Goal: Transaction & Acquisition: Purchase product/service

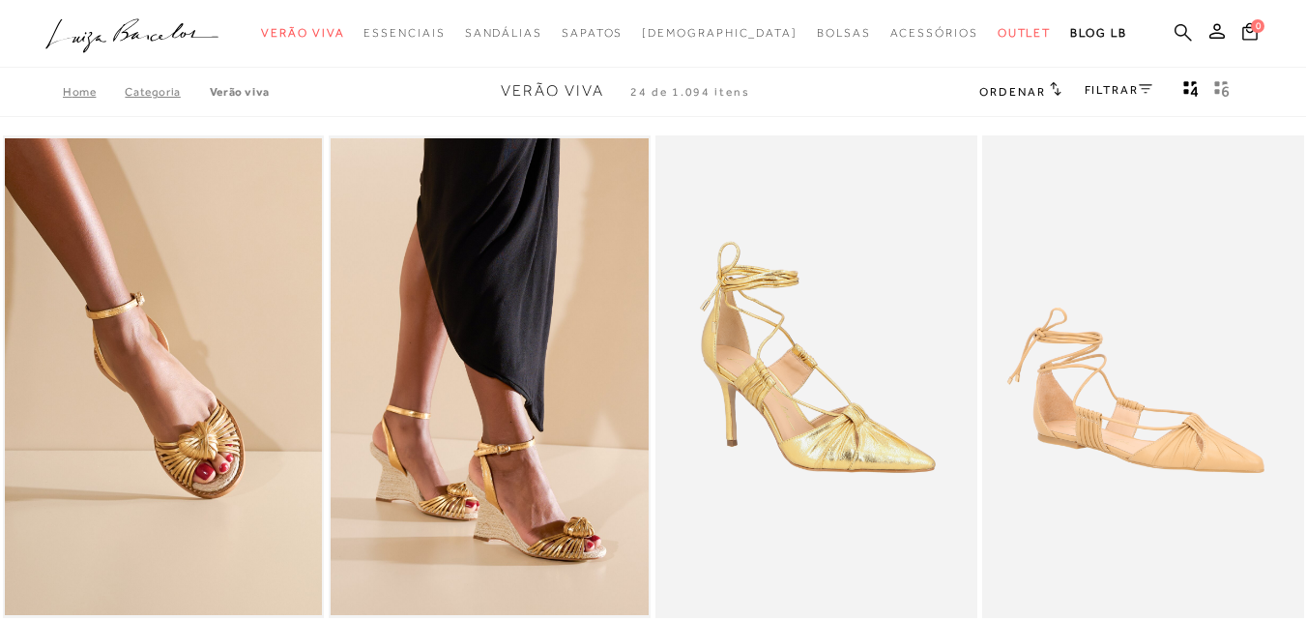
click at [1174, 28] on icon at bounding box center [1182, 32] width 17 height 18
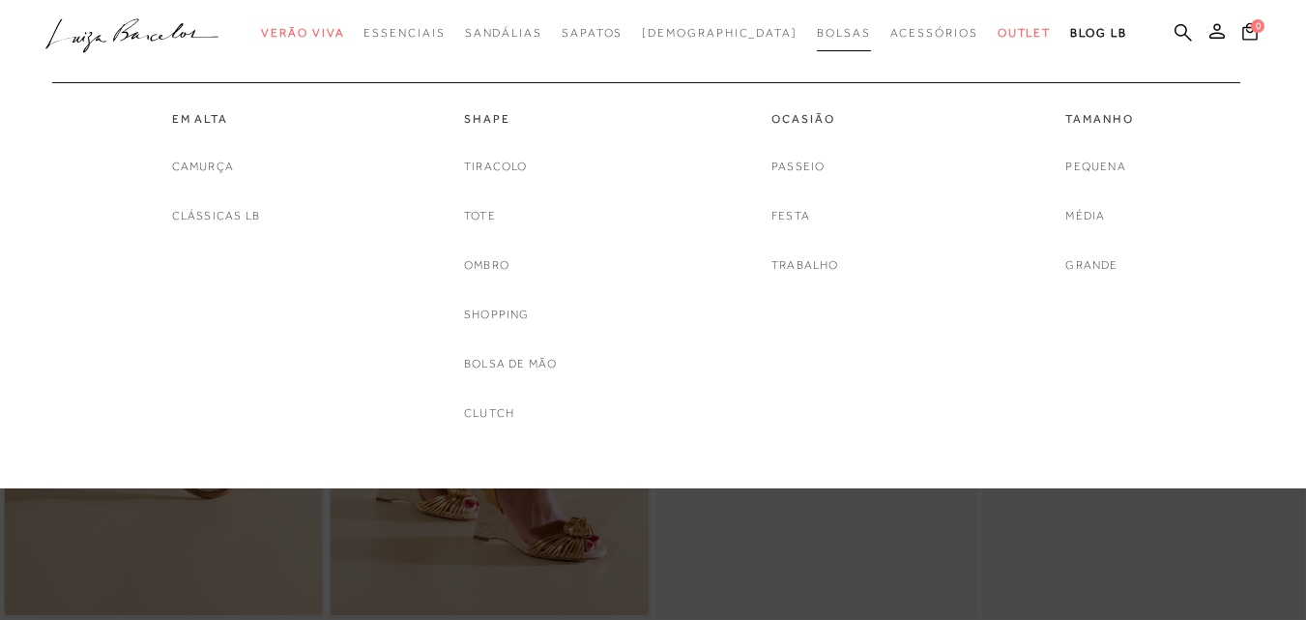
click at [817, 22] on link "Bolsas" at bounding box center [844, 33] width 54 height 36
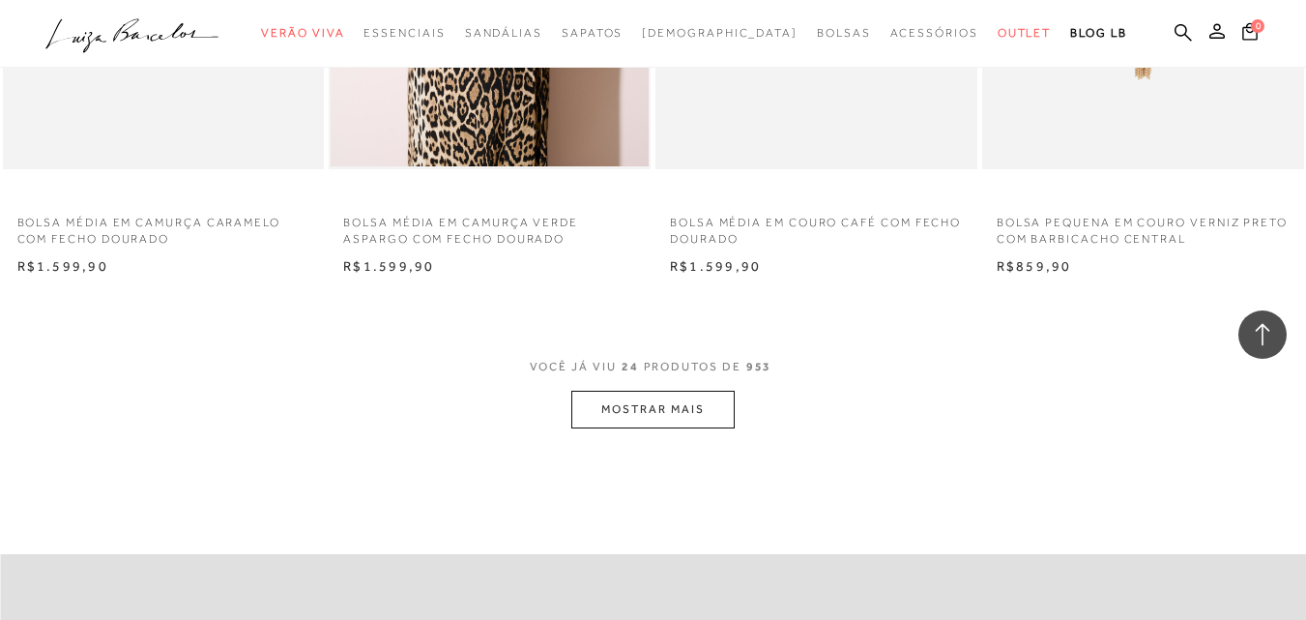
scroll to position [3502, 0]
click at [665, 407] on button "MOSTRAR MAIS" at bounding box center [652, 413] width 162 height 38
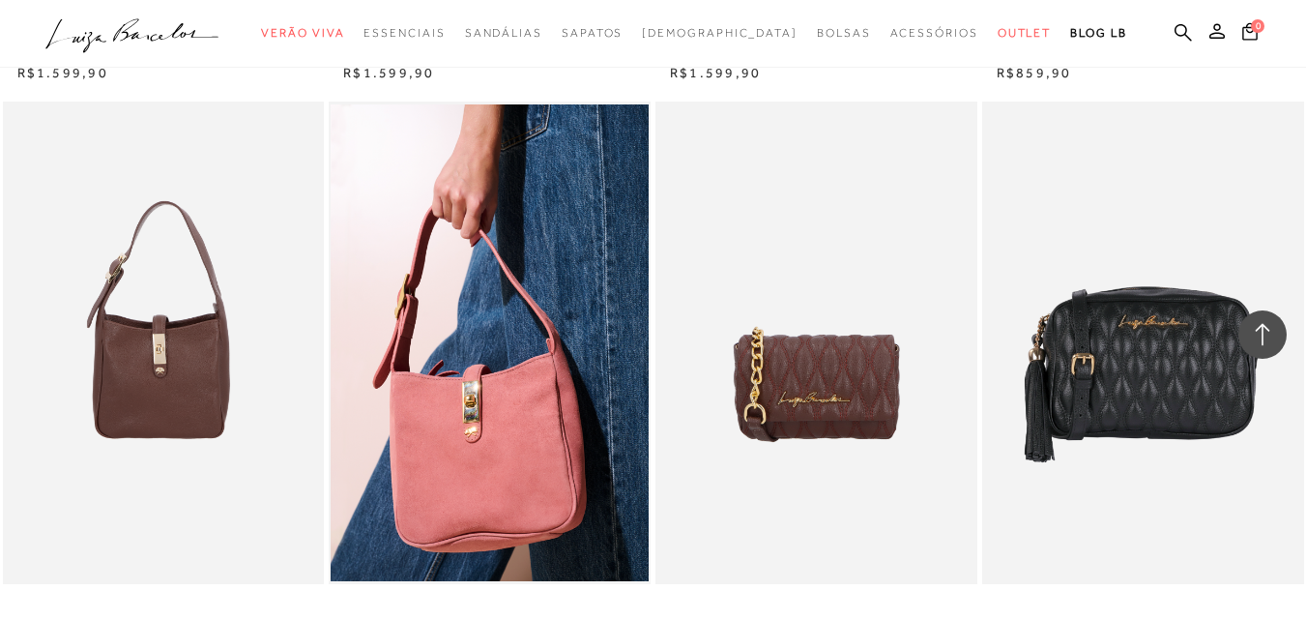
scroll to position [3811, 0]
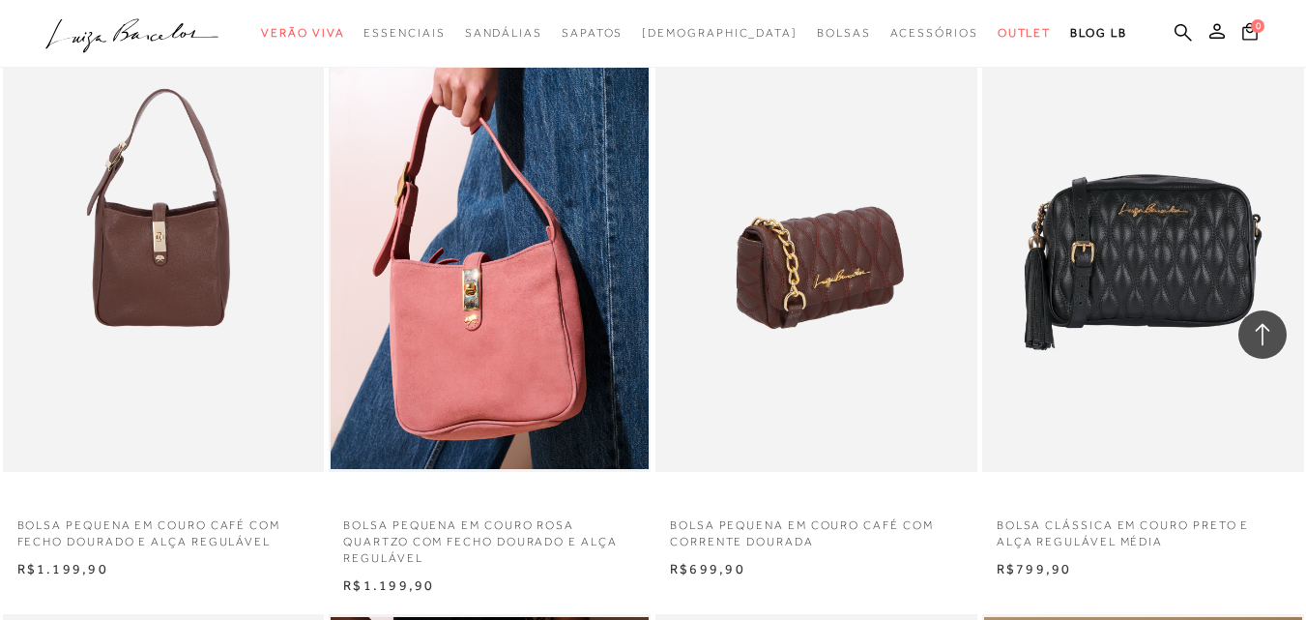
click at [843, 331] on img at bounding box center [817, 230] width 320 height 482
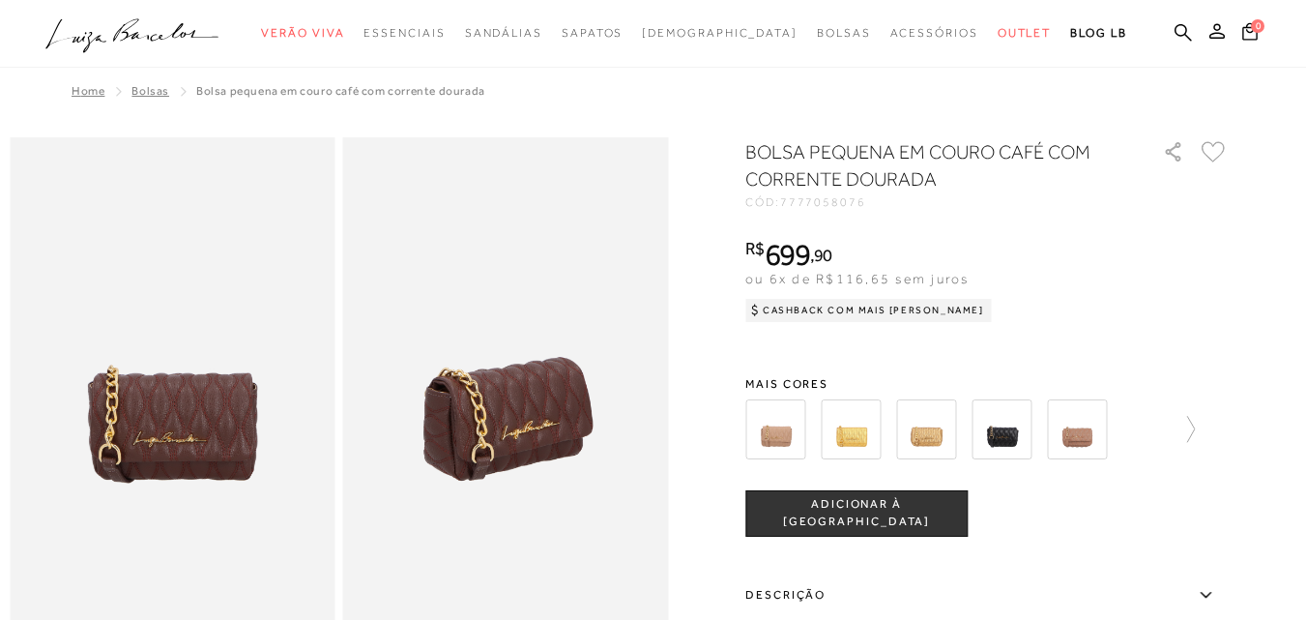
click at [851, 441] on img at bounding box center [851, 429] width 60 height 60
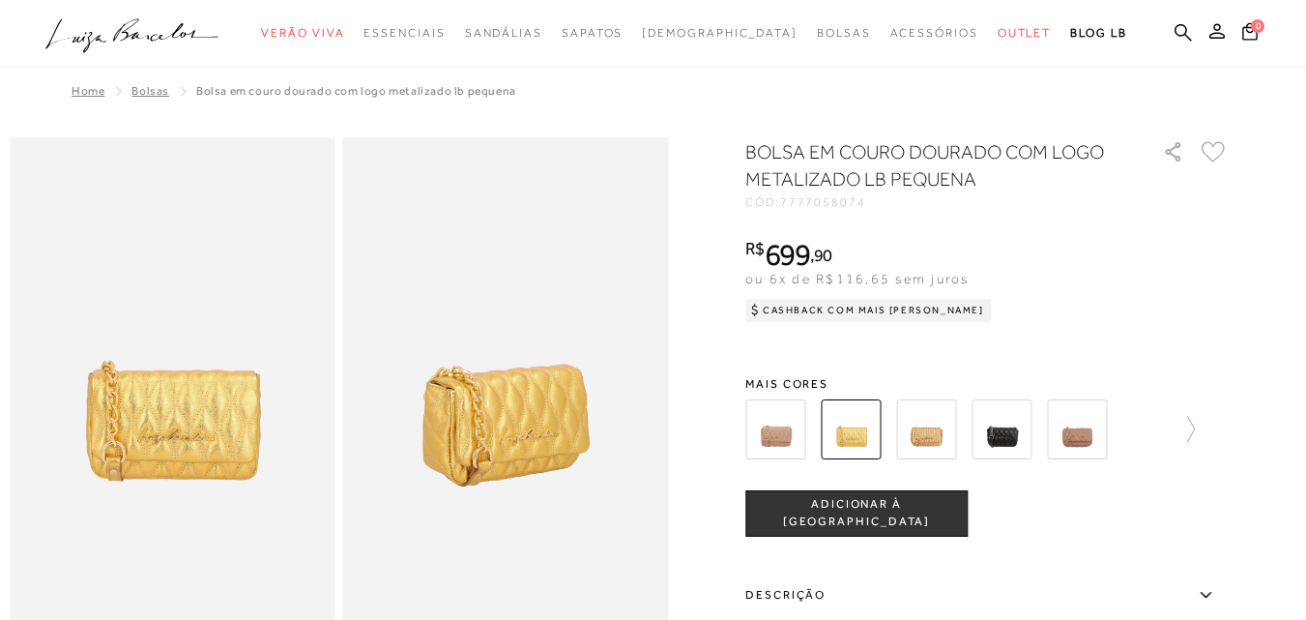
click at [985, 426] on img at bounding box center [1001, 429] width 60 height 60
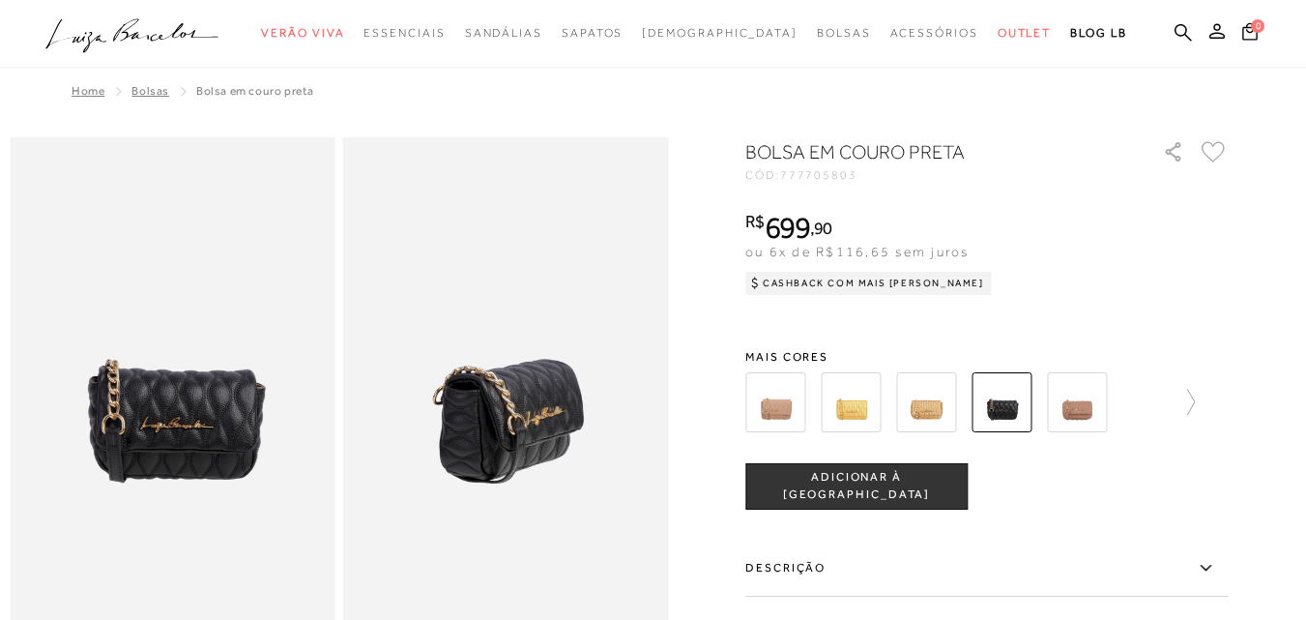
scroll to position [542, 0]
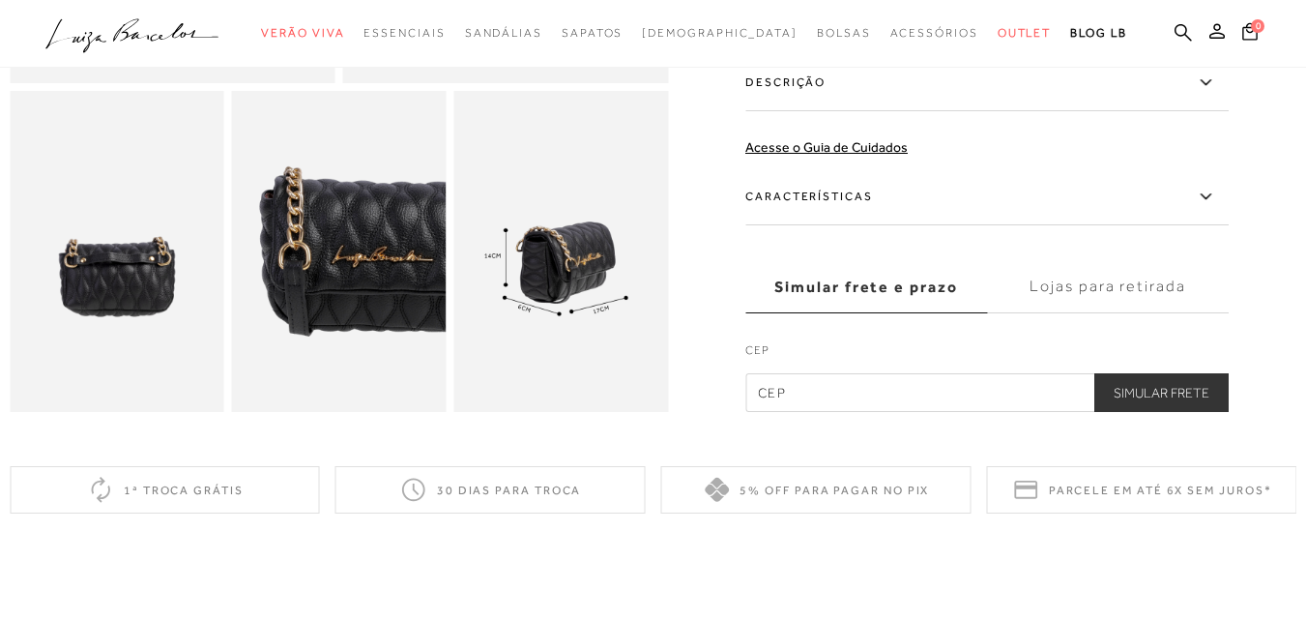
click at [846, 412] on input "text" at bounding box center [986, 392] width 483 height 39
type input "29927-000"
click at [1094, 373] on button "Simular Frete" at bounding box center [1161, 392] width 134 height 39
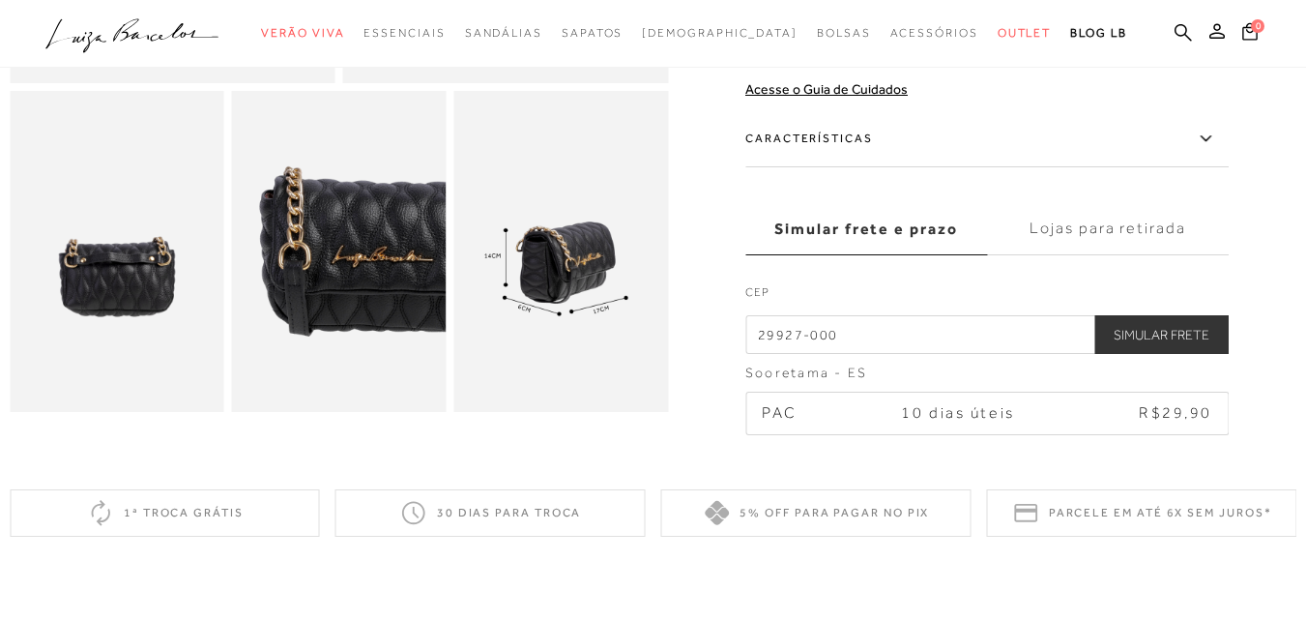
scroll to position [0, 0]
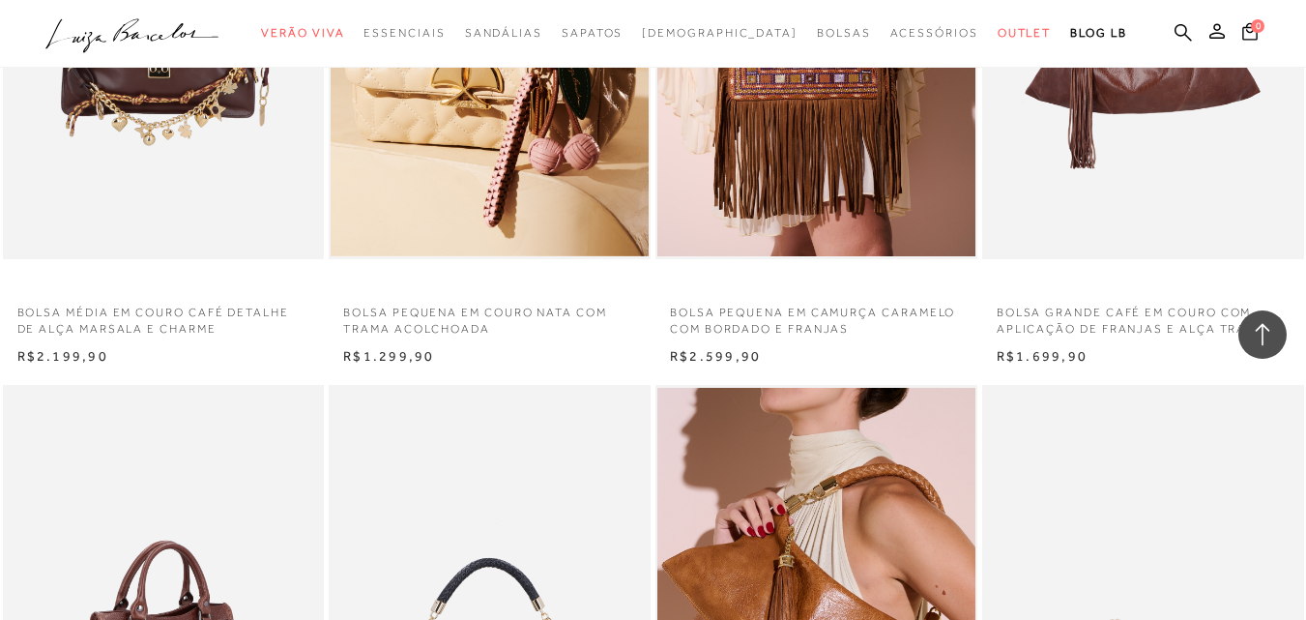
scroll to position [7047, 0]
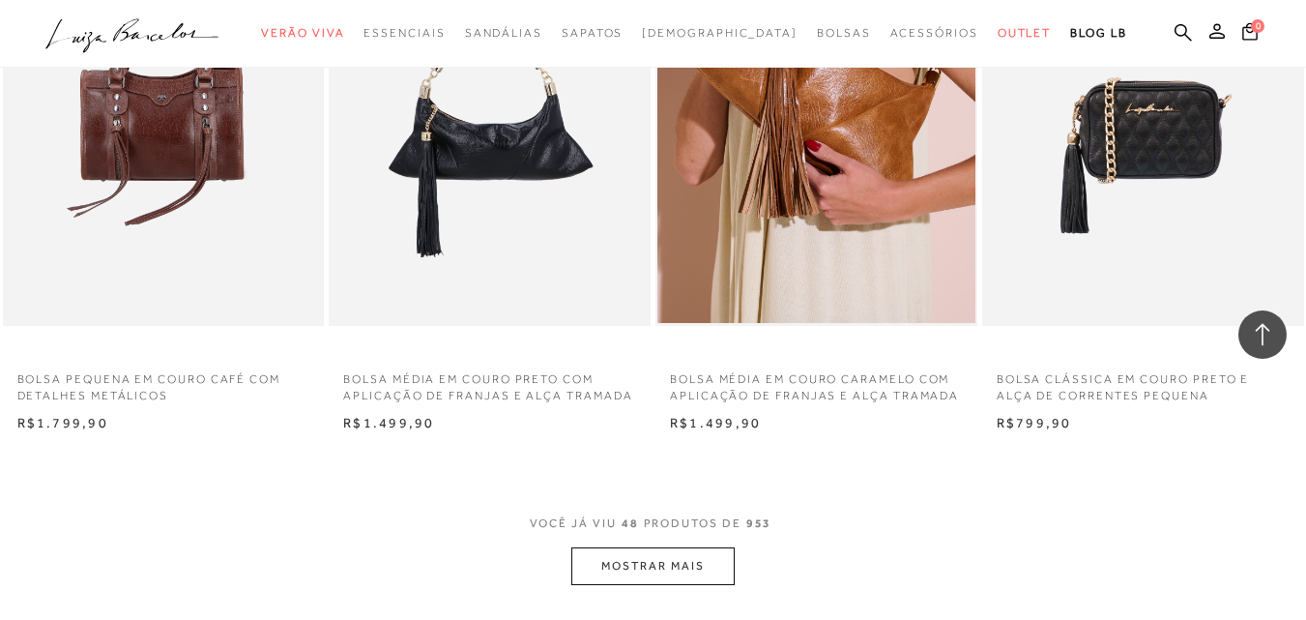
click at [581, 557] on button "MOSTRAR MAIS" at bounding box center [652, 566] width 162 height 38
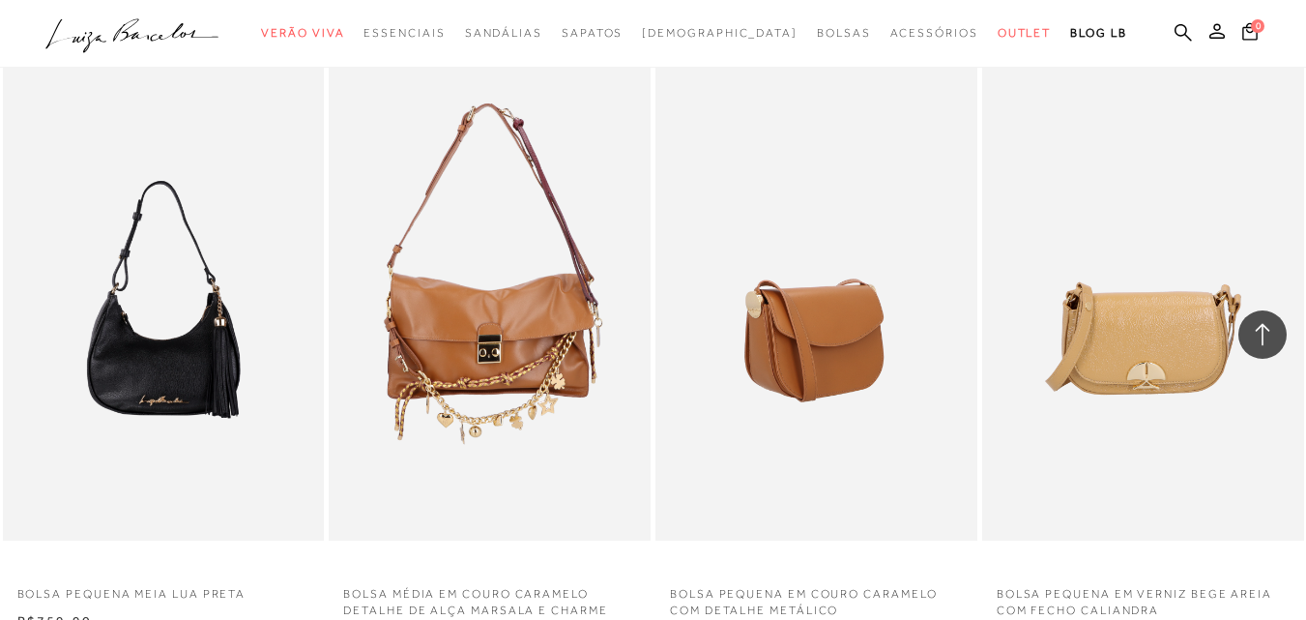
scroll to position [8132, 0]
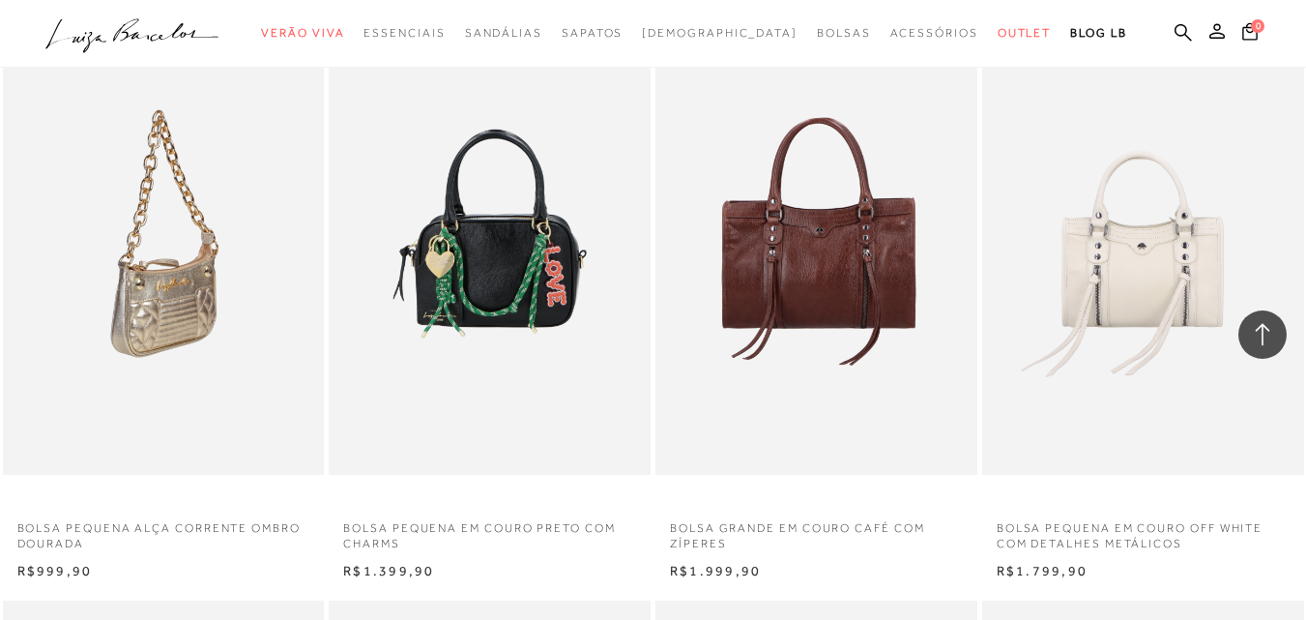
click at [214, 354] on img at bounding box center [165, 233] width 320 height 482
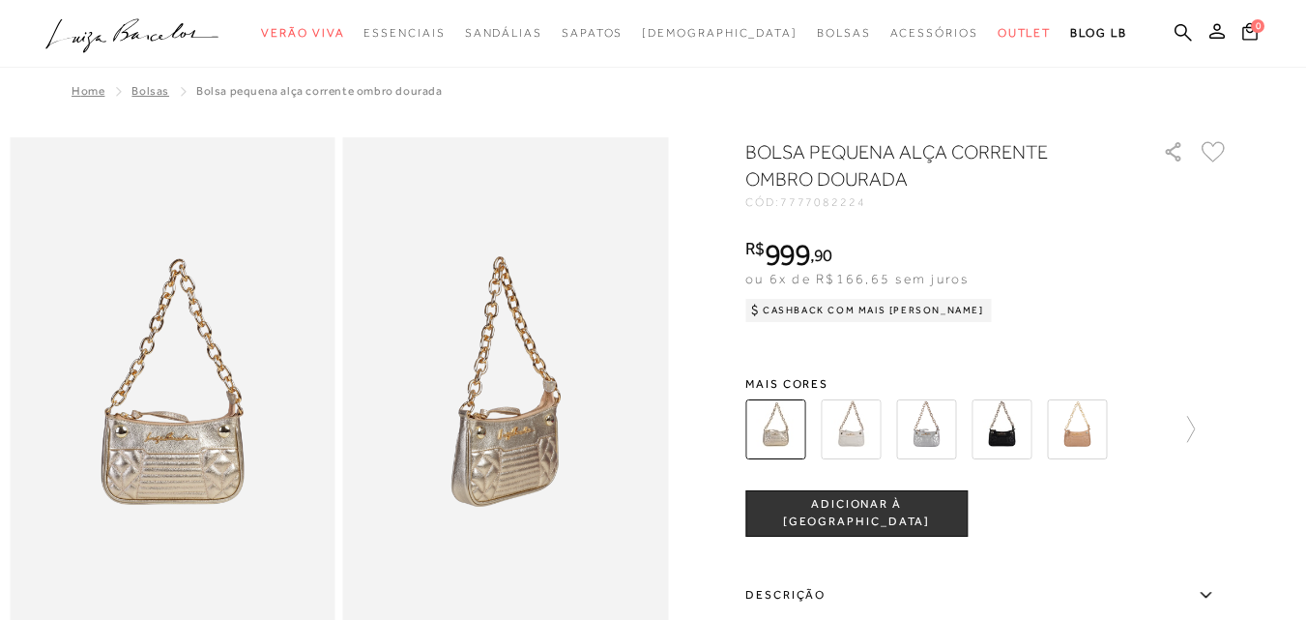
click at [852, 445] on img at bounding box center [851, 429] width 60 height 60
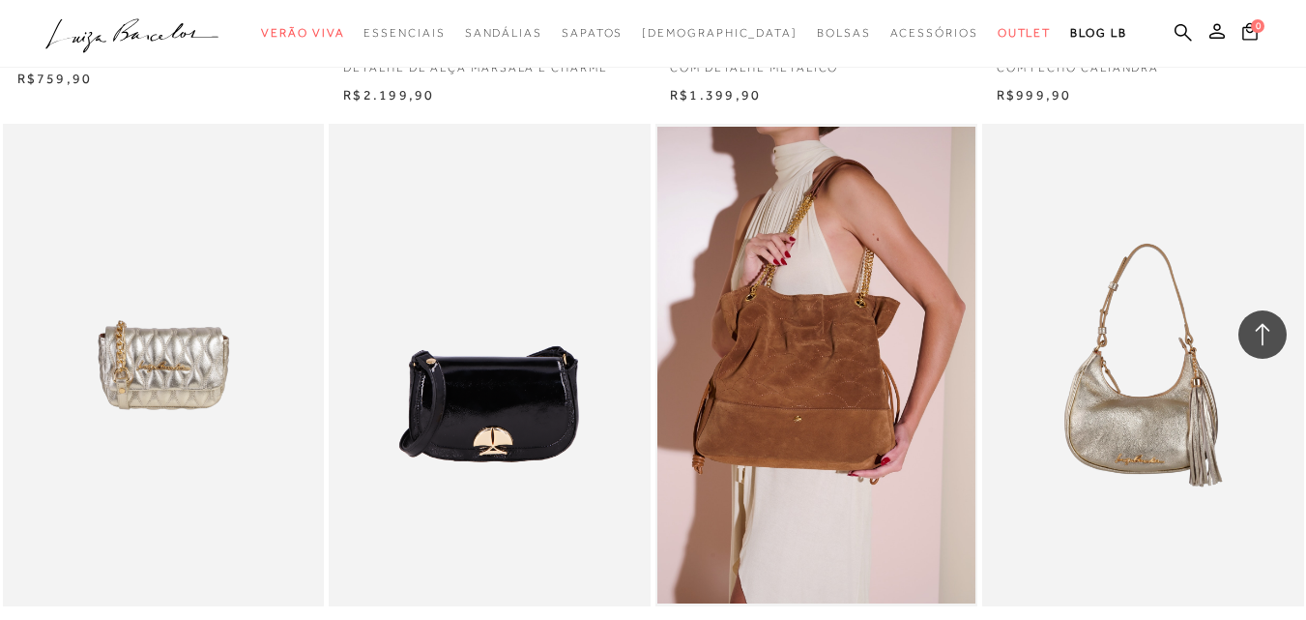
scroll to position [8674, 0]
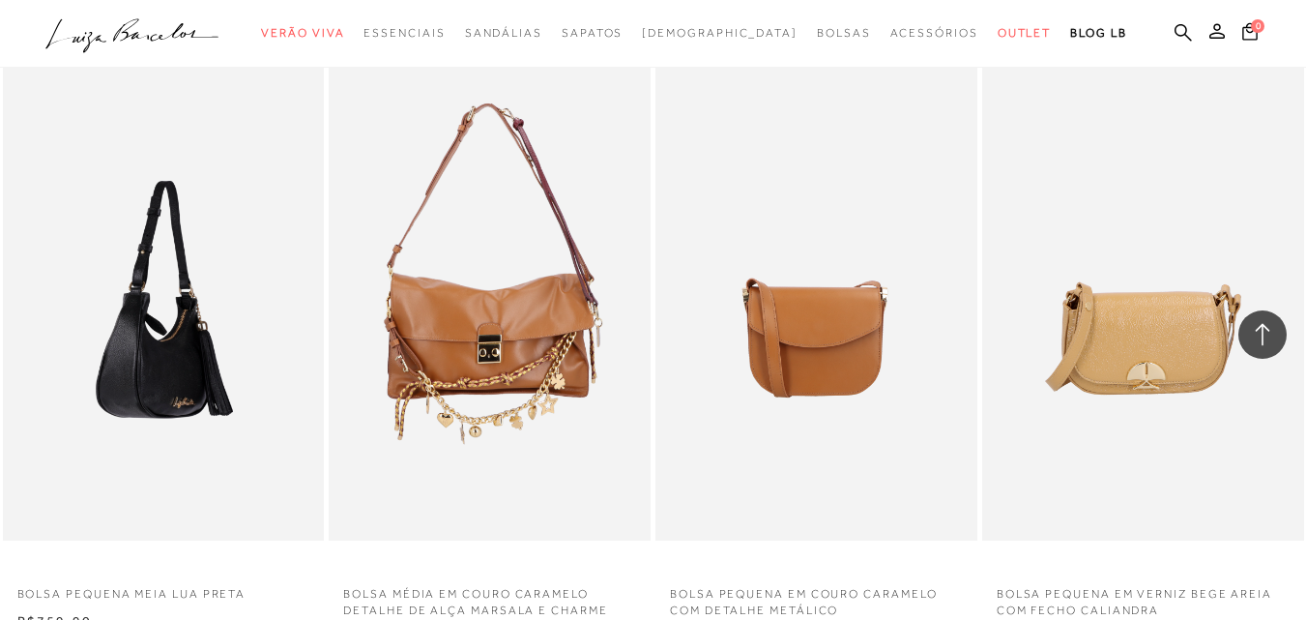
click at [217, 446] on img at bounding box center [165, 299] width 320 height 482
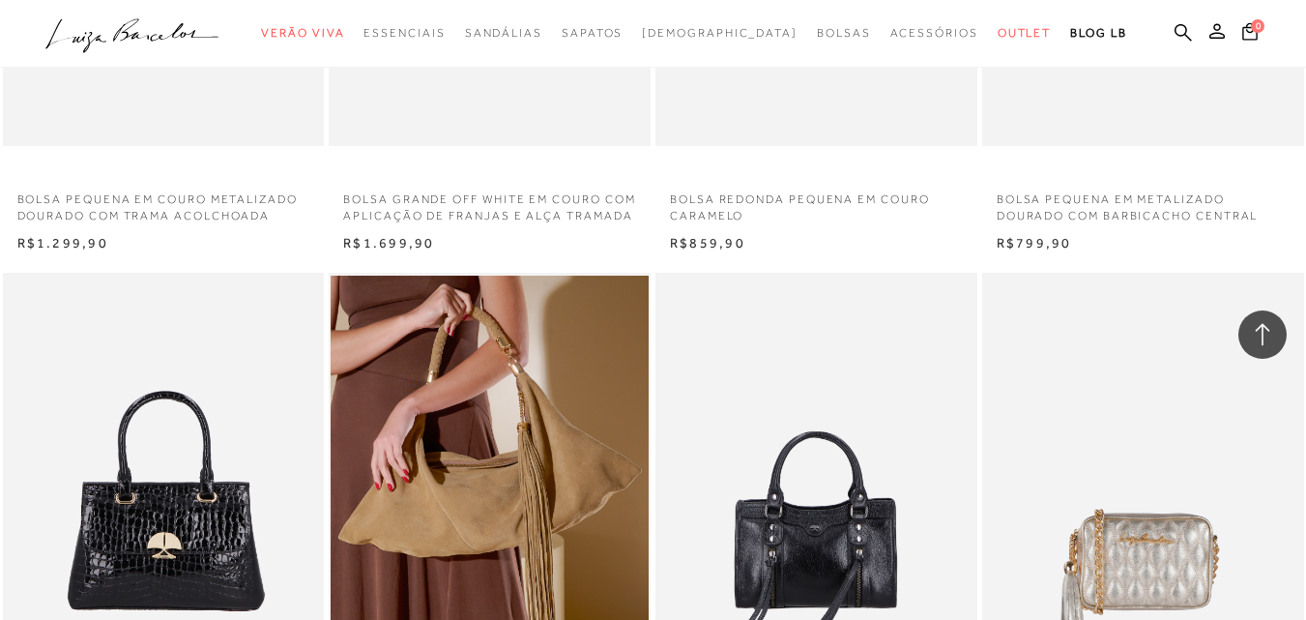
scroll to position [10843, 0]
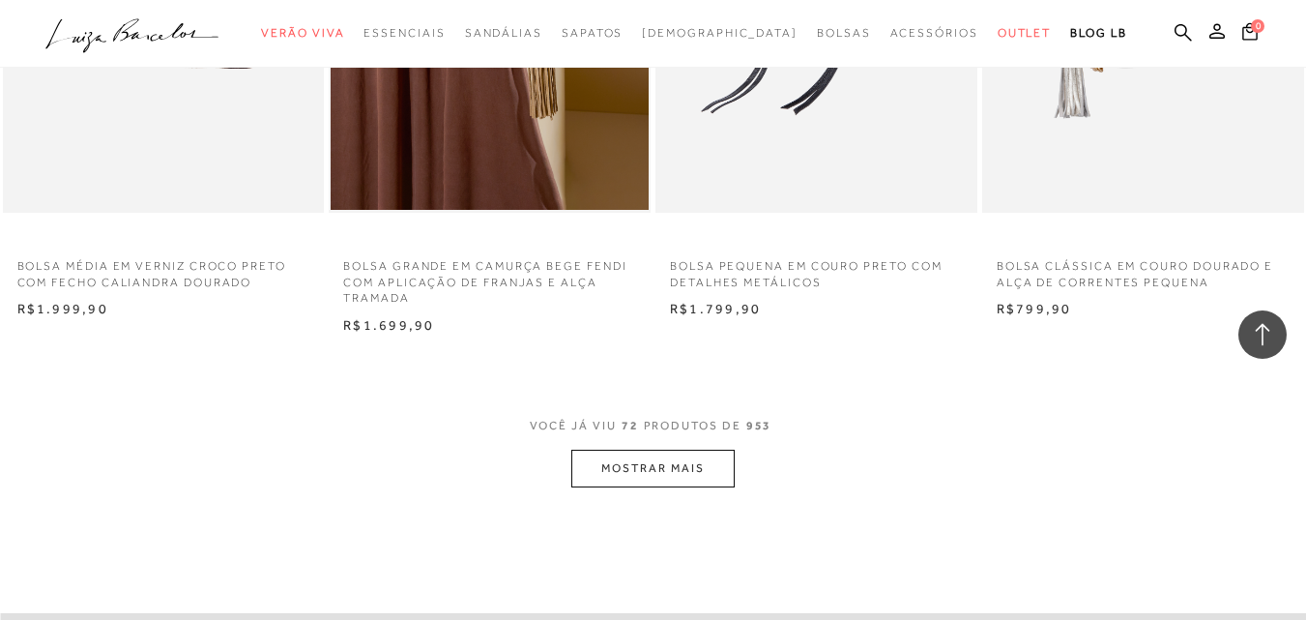
click at [606, 478] on button "MOSTRAR MAIS" at bounding box center [652, 468] width 162 height 38
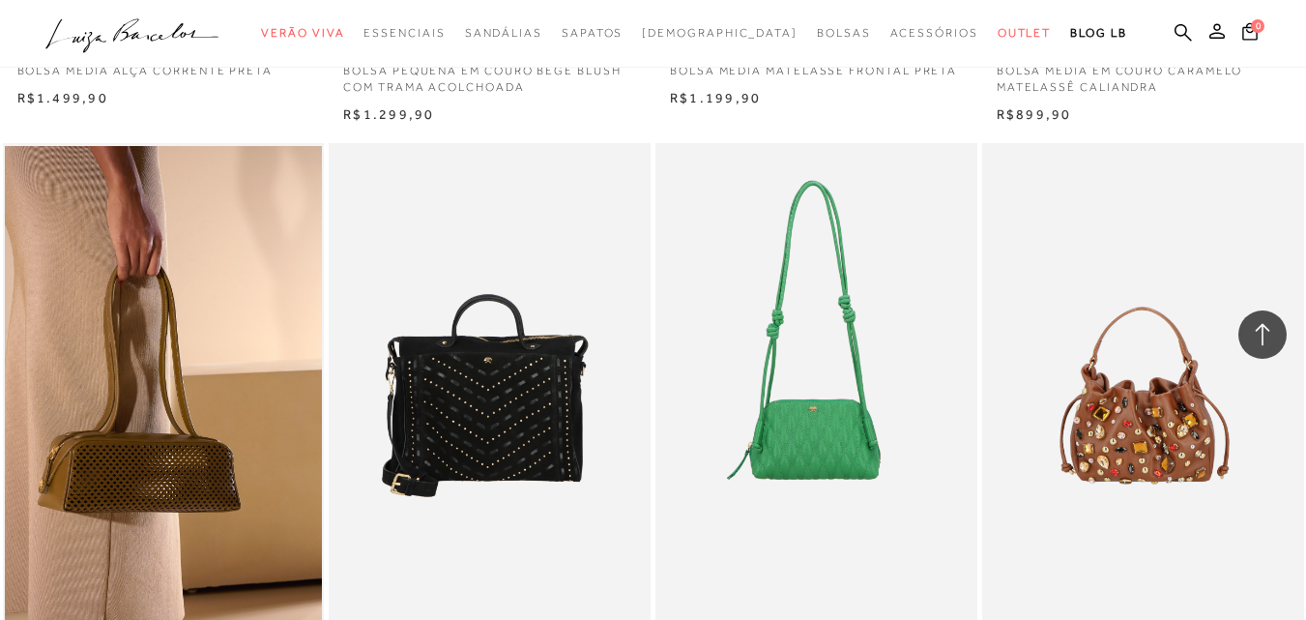
scroll to position [14638, 0]
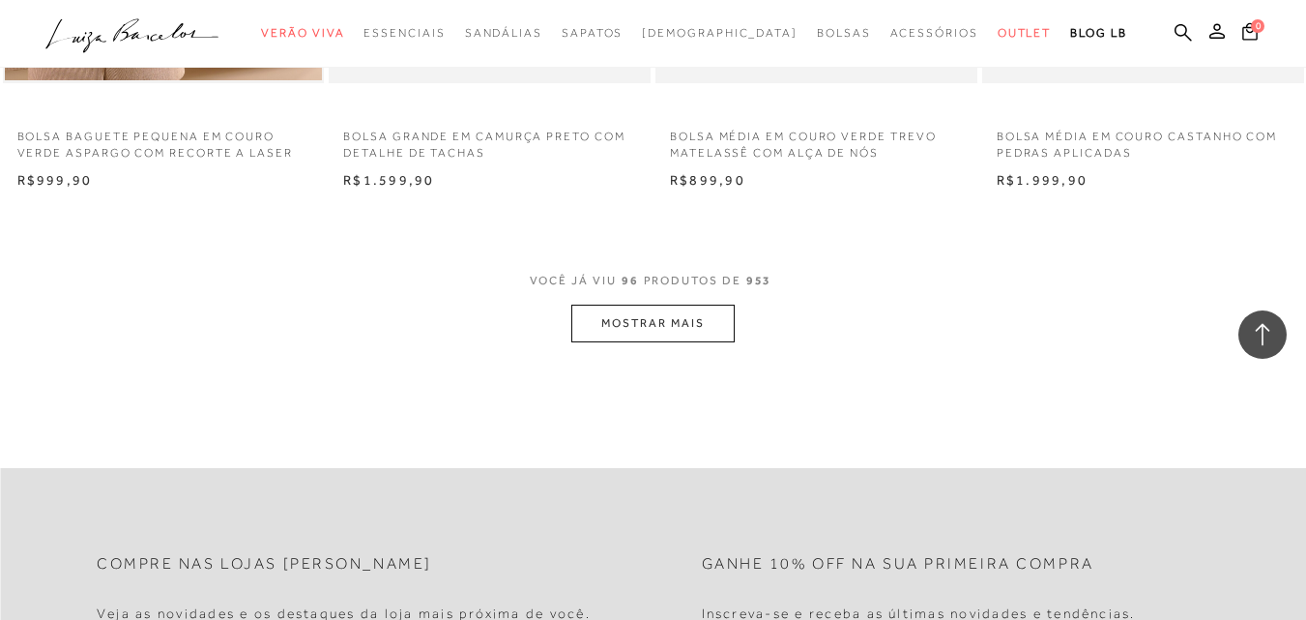
click at [694, 332] on button "MOSTRAR MAIS" at bounding box center [652, 323] width 162 height 38
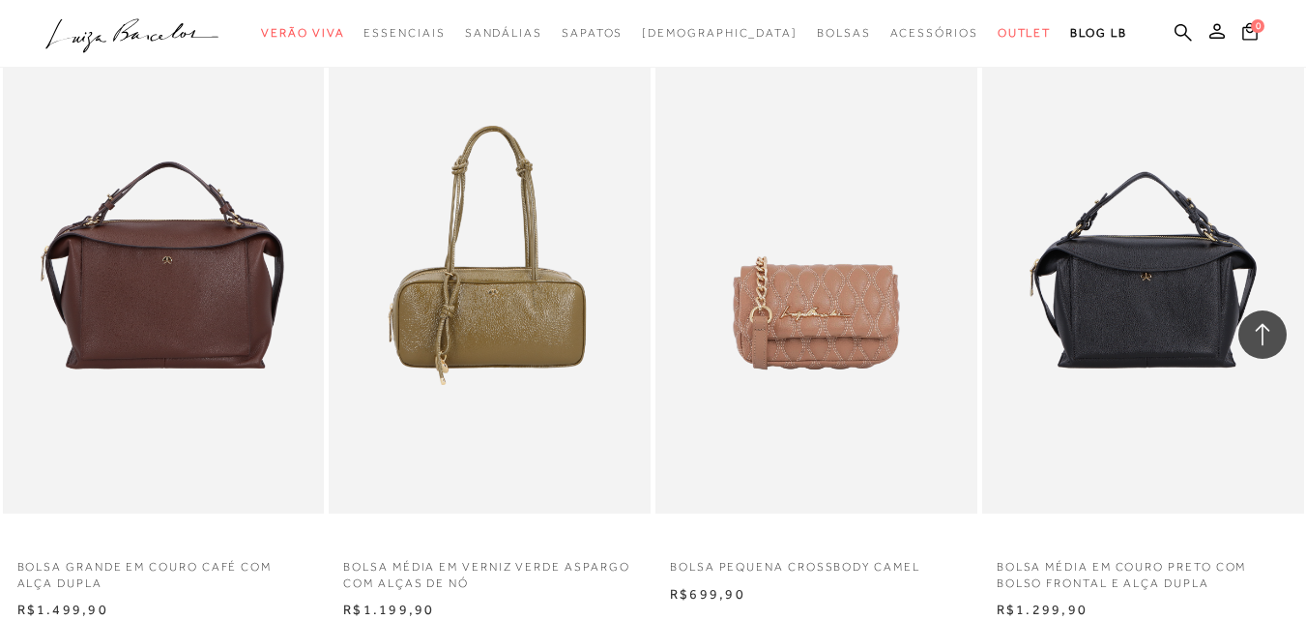
scroll to position [18433, 0]
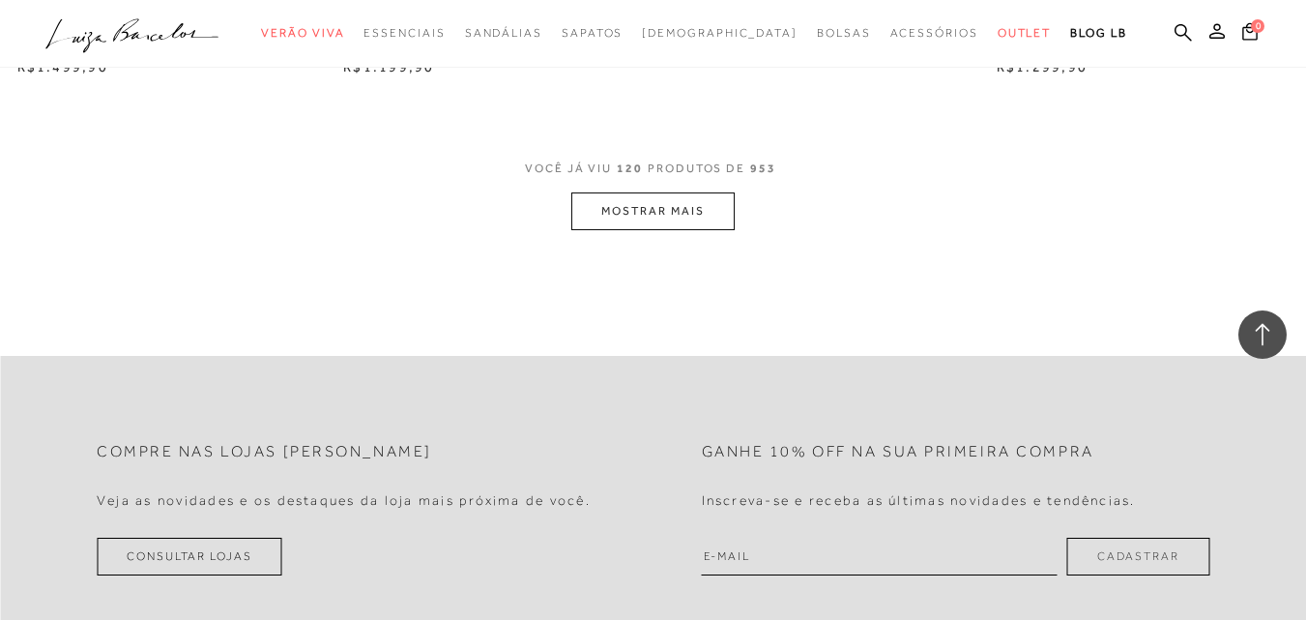
click at [643, 220] on button "MOSTRAR MAIS" at bounding box center [652, 211] width 162 height 38
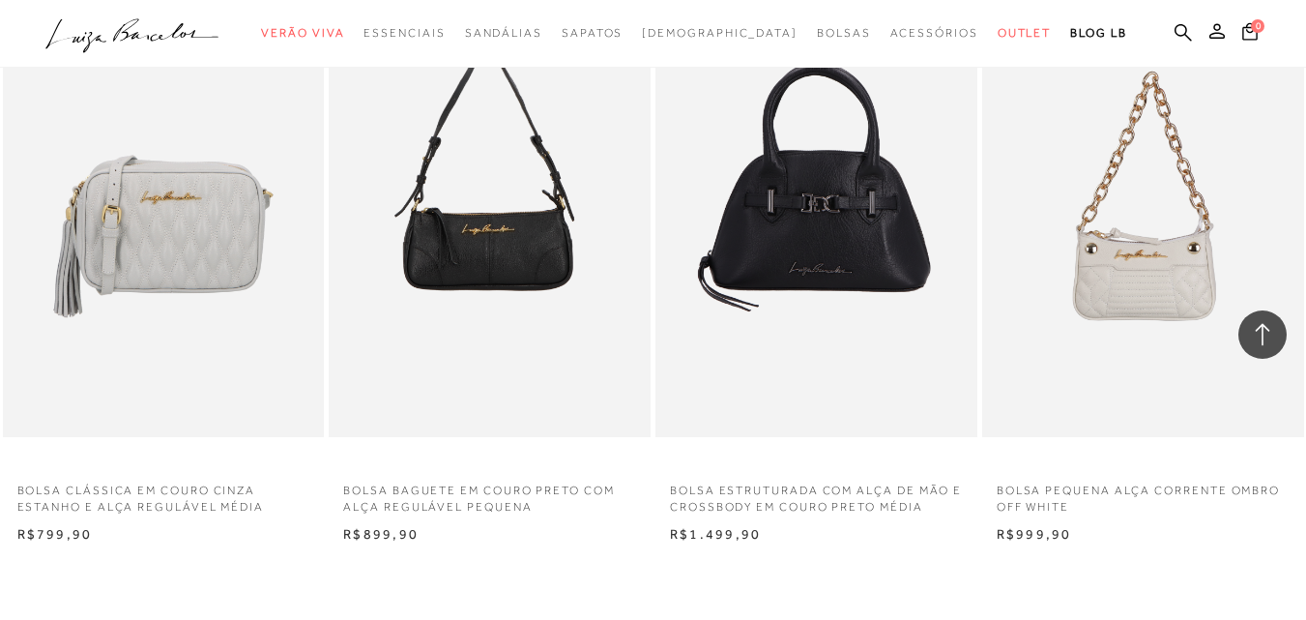
scroll to position [22228, 0]
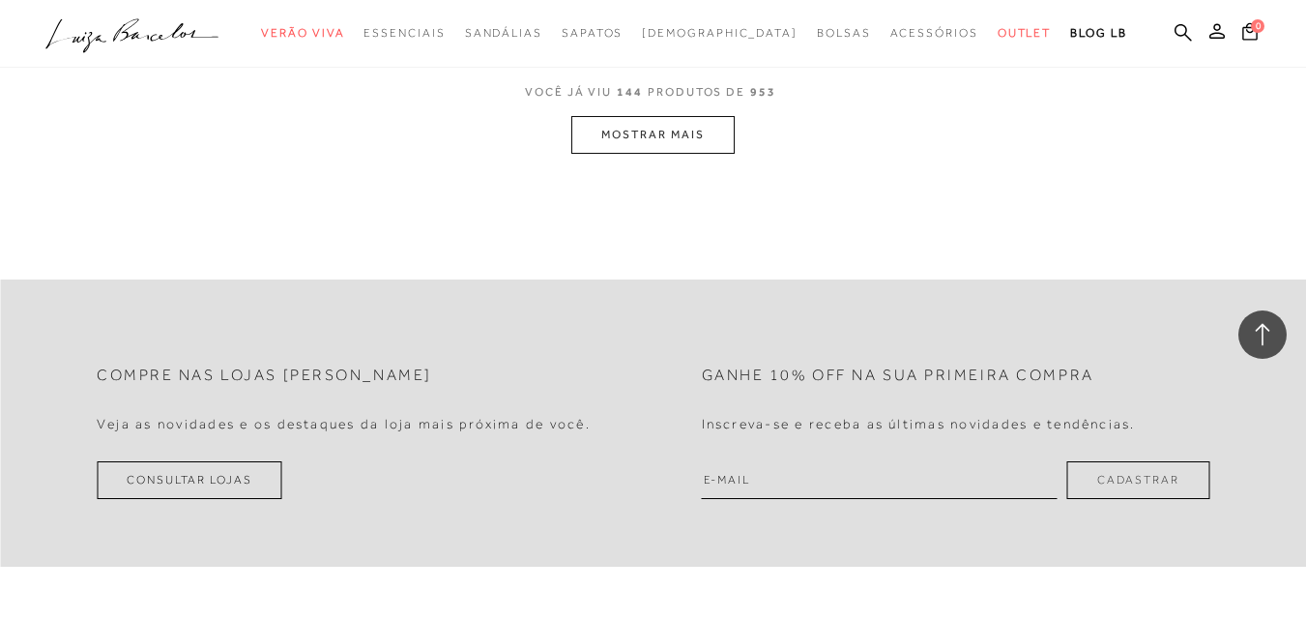
click at [636, 147] on button "MOSTRAR MAIS" at bounding box center [652, 135] width 162 height 38
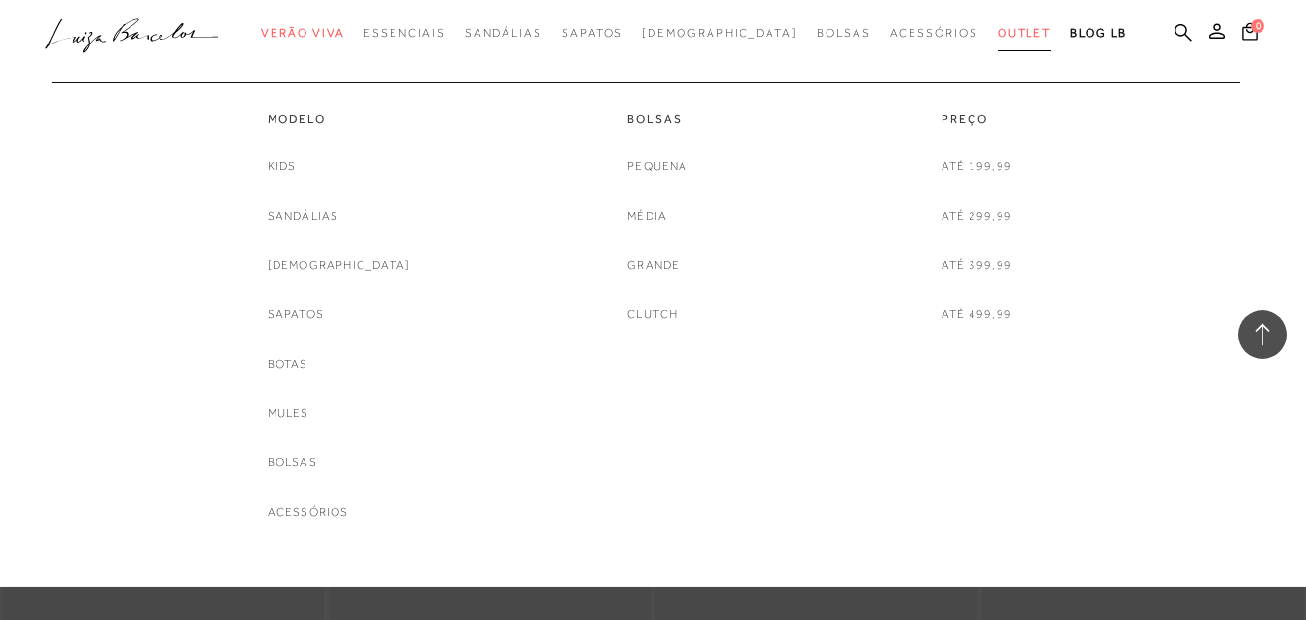
click at [998, 30] on span "Outlet" at bounding box center [1025, 33] width 54 height 14
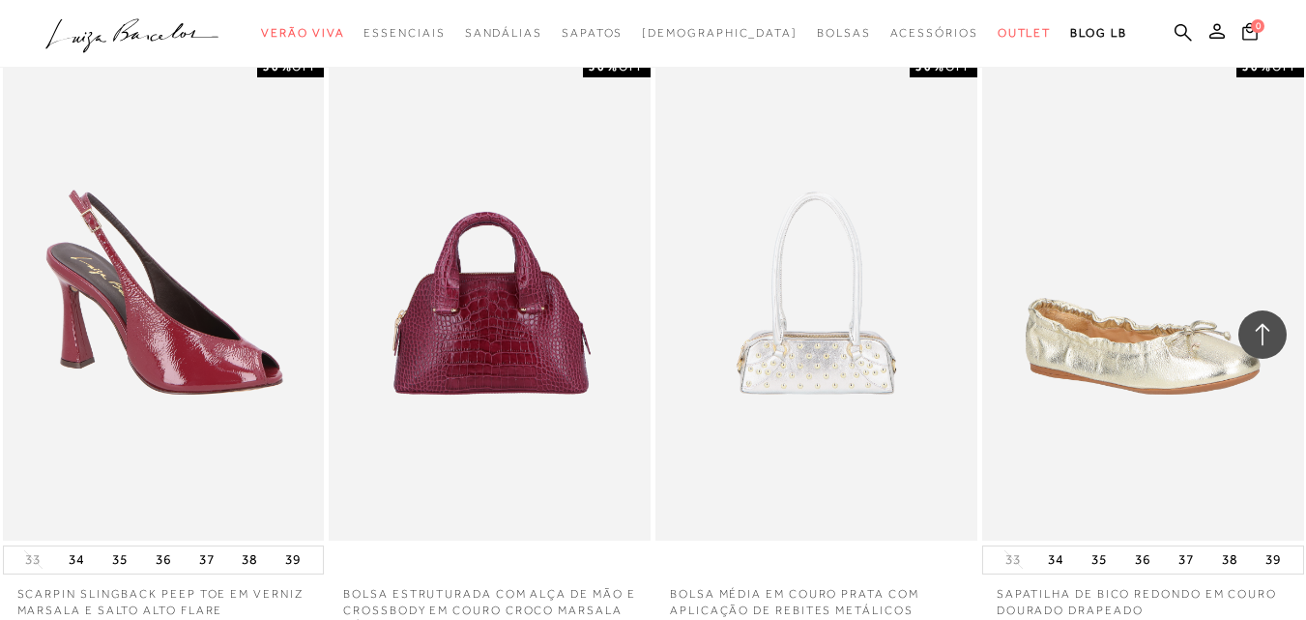
scroll to position [3795, 0]
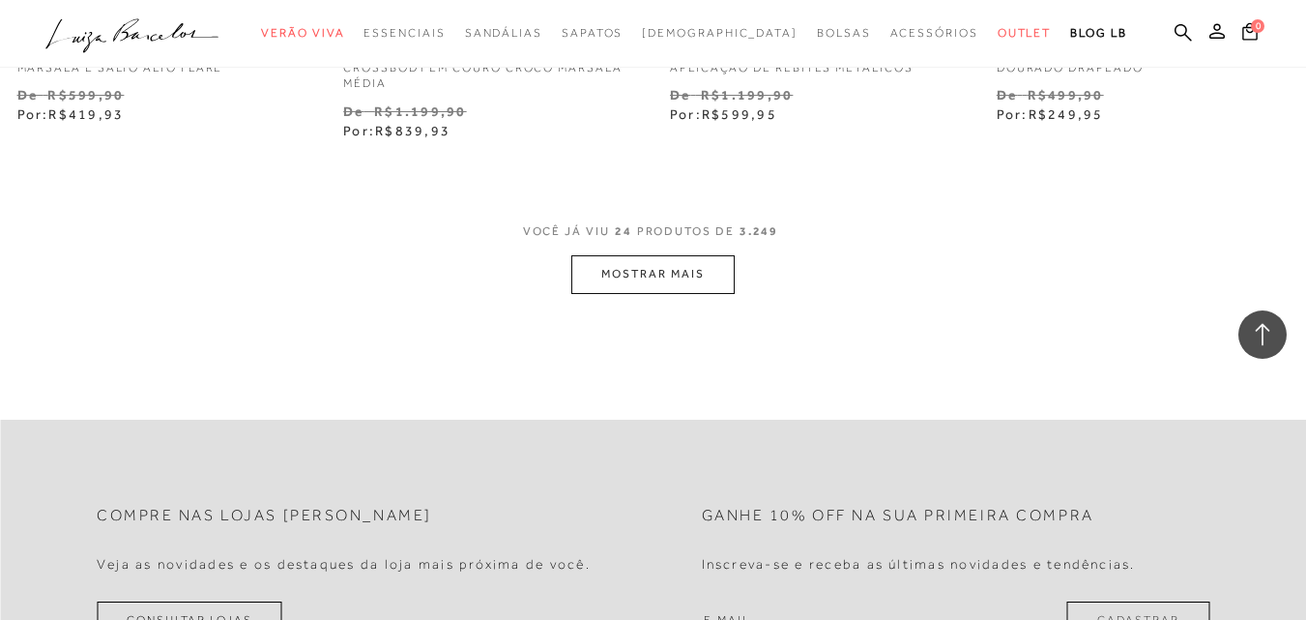
click at [637, 268] on button "MOSTRAR MAIS" at bounding box center [652, 274] width 162 height 38
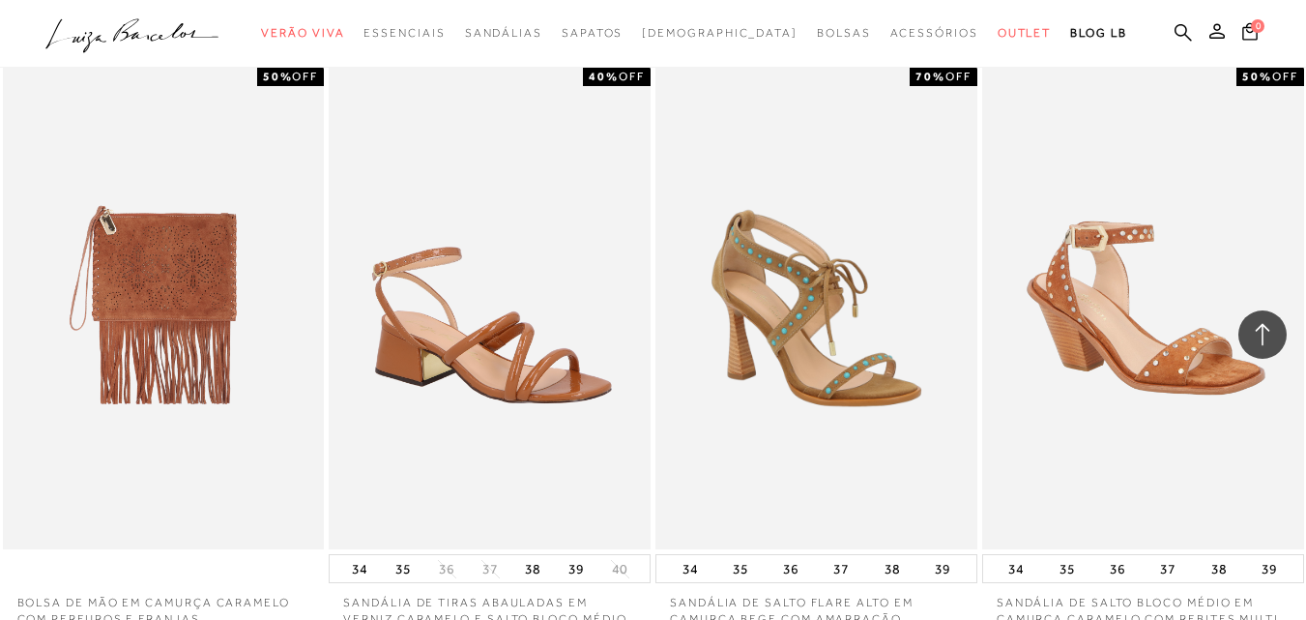
scroll to position [7590, 0]
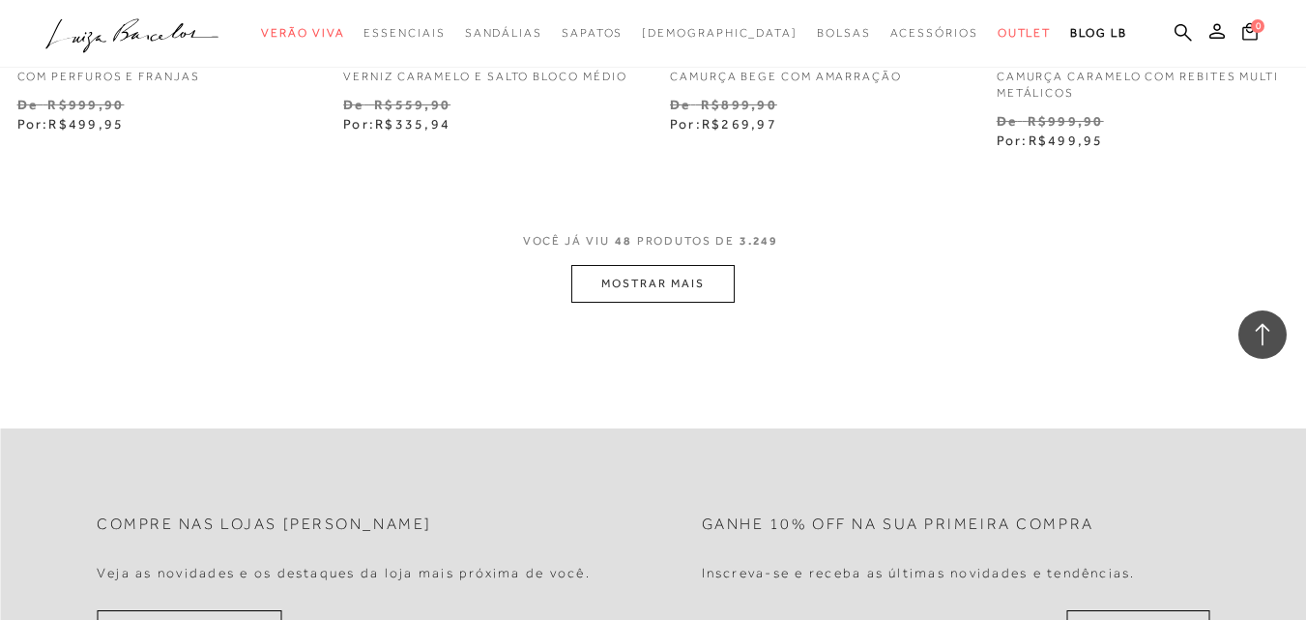
click at [625, 267] on button "MOSTRAR MAIS" at bounding box center [652, 284] width 162 height 38
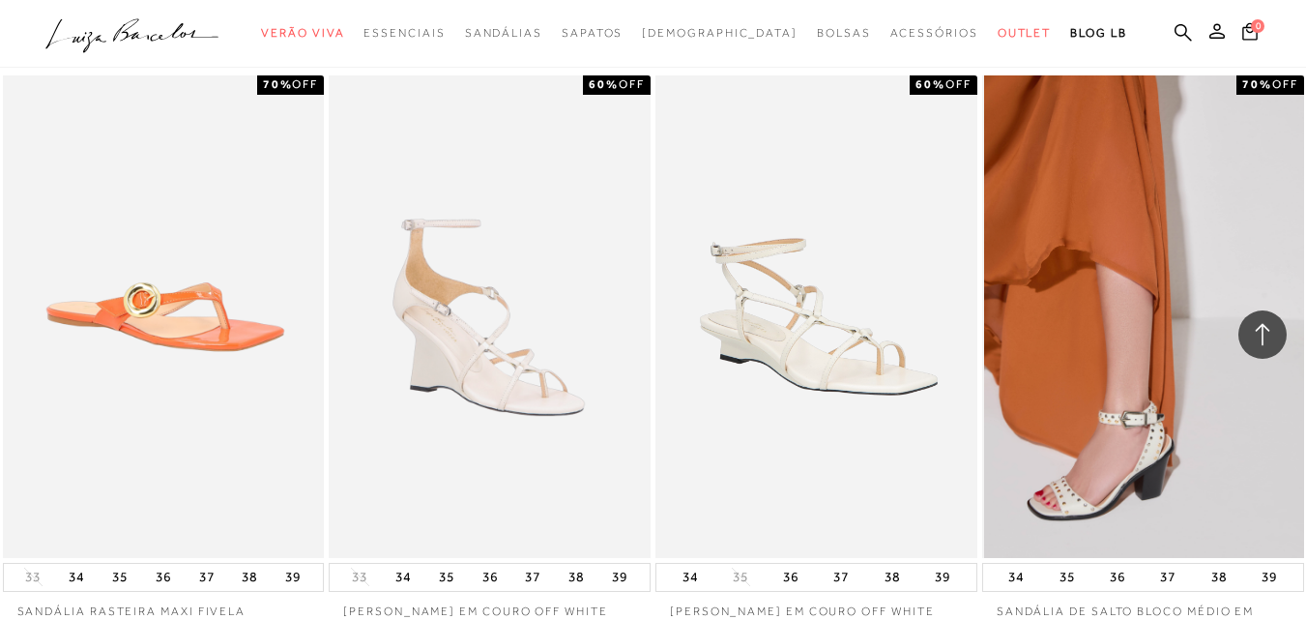
scroll to position [11385, 0]
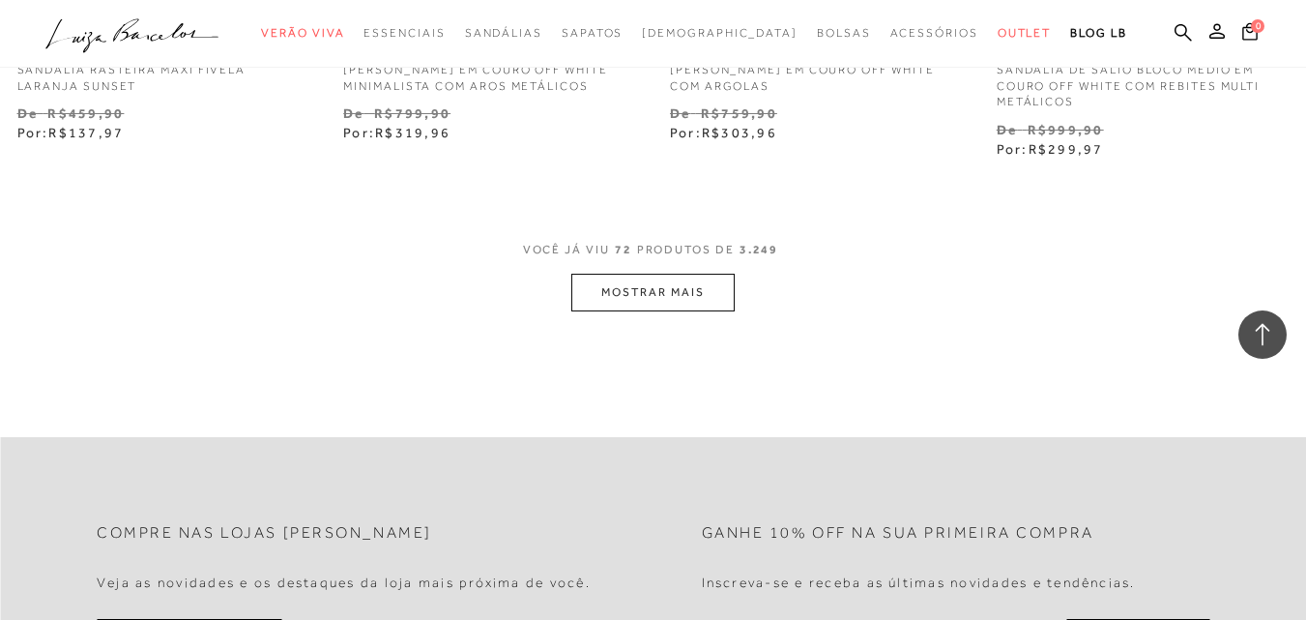
click at [709, 274] on button "MOSTRAR MAIS" at bounding box center [652, 293] width 162 height 38
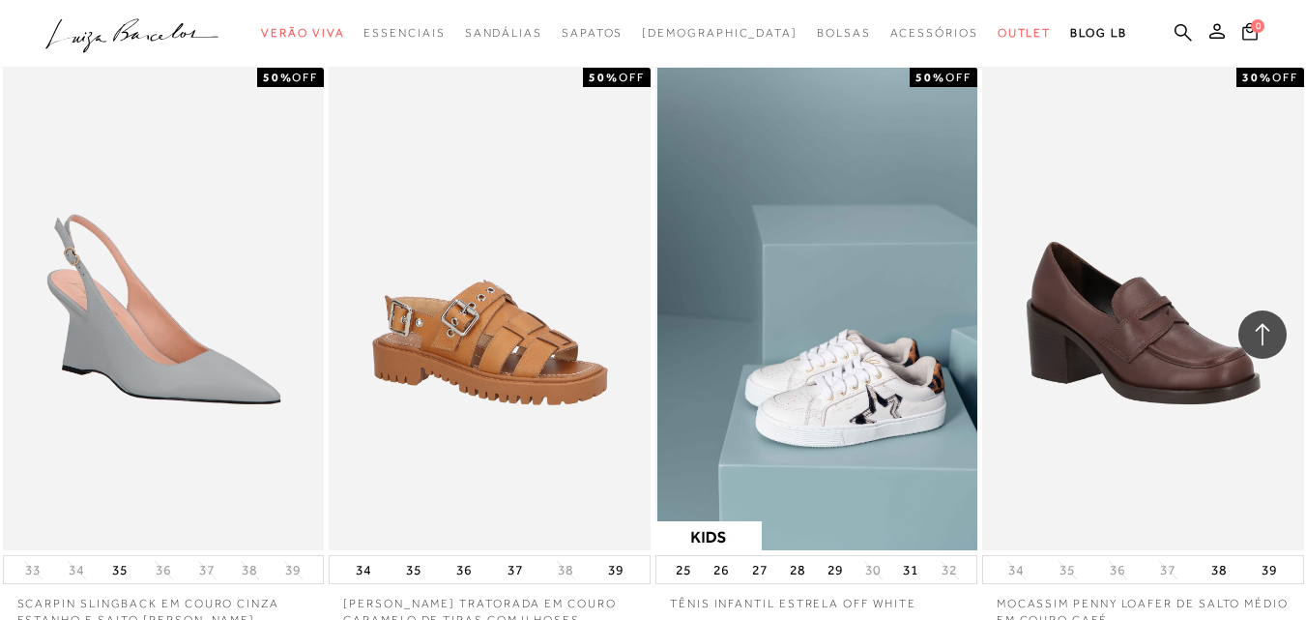
scroll to position [15180, 0]
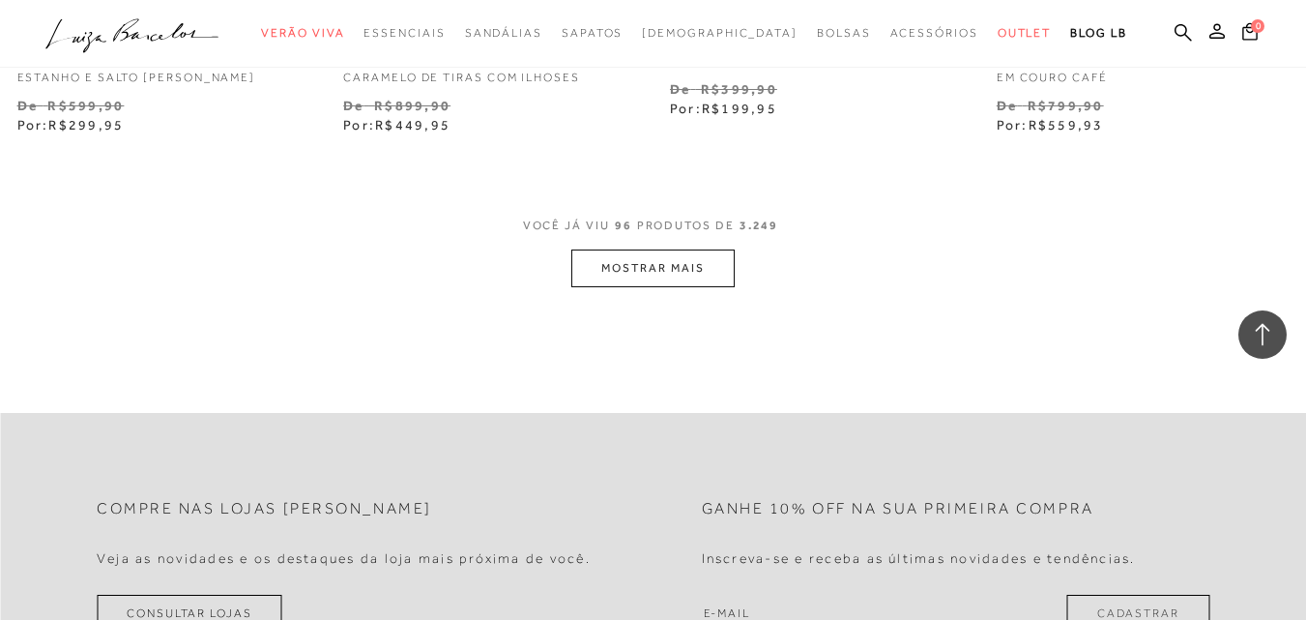
click at [727, 249] on button "MOSTRAR MAIS" at bounding box center [652, 268] width 162 height 38
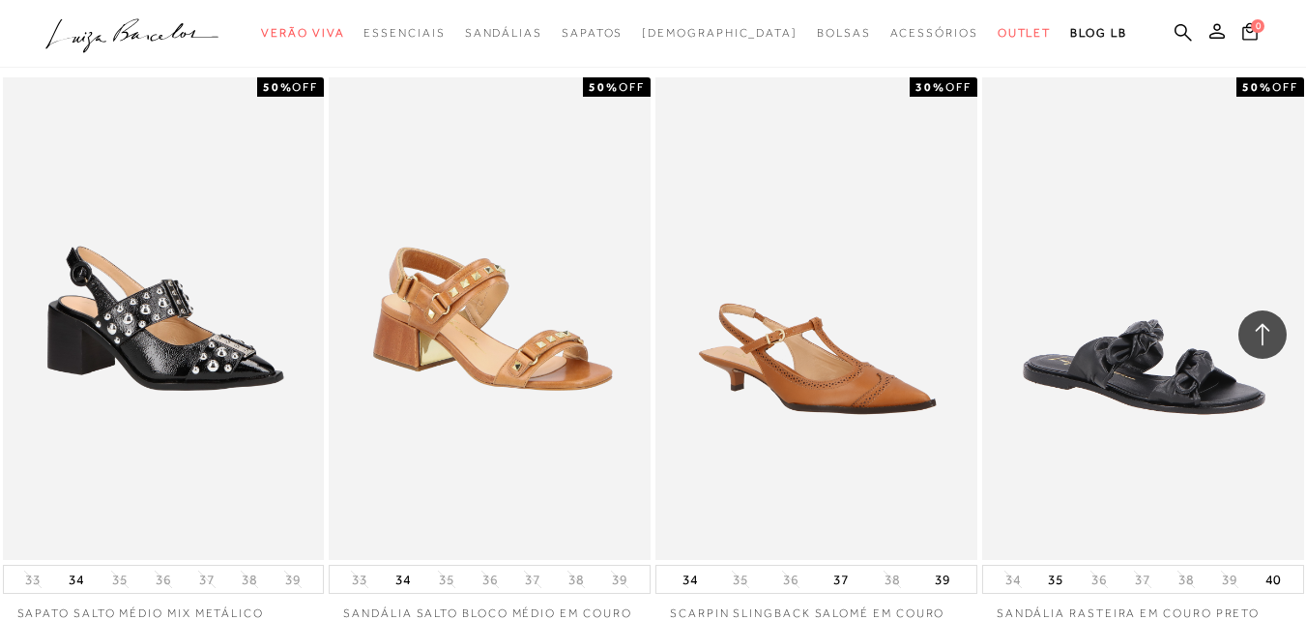
scroll to position [18975, 0]
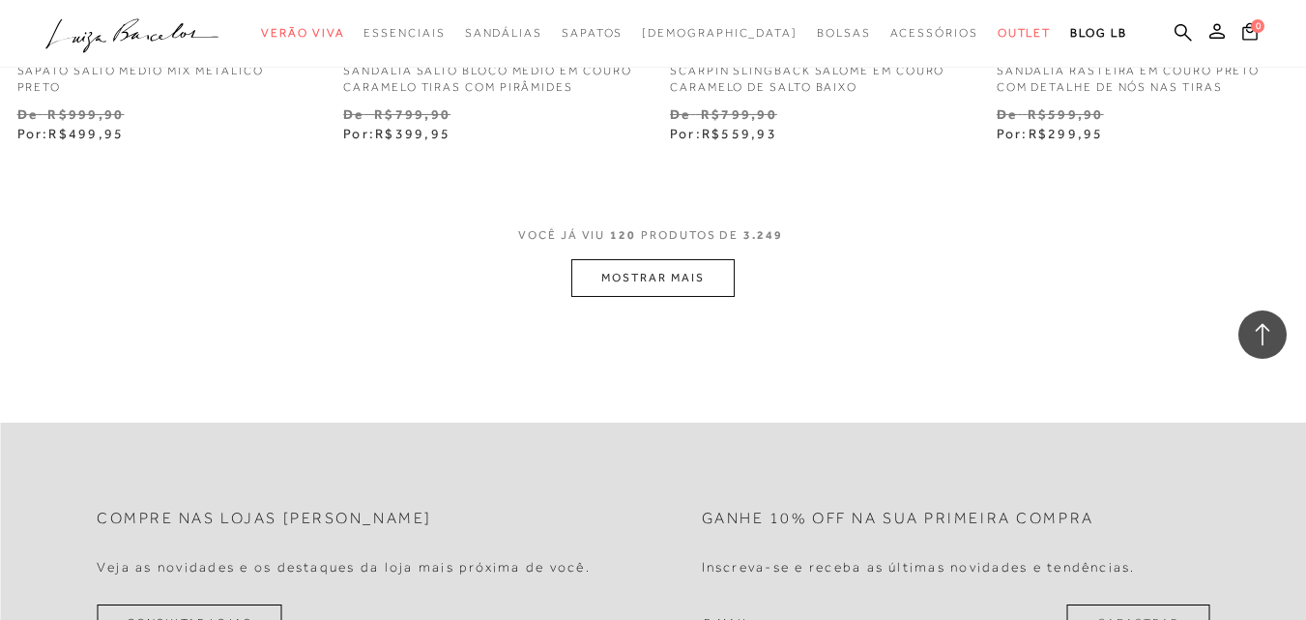
click at [707, 265] on button "MOSTRAR MAIS" at bounding box center [652, 278] width 162 height 38
